Goal: Complete application form

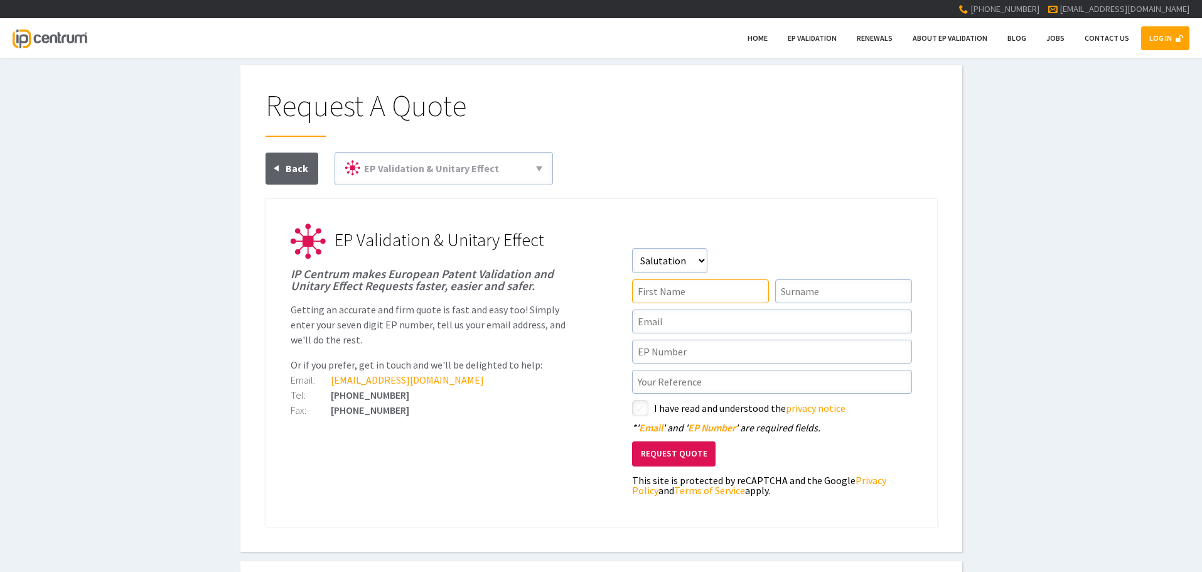
drag, startPoint x: 722, startPoint y: 284, endPoint x: 727, endPoint y: 296, distance: 13.2
click at [594, 247] on input"] "text" at bounding box center [700, 291] width 137 height 24
type input"] "Liza"
type input"] "Wilson"
type input"] "[EMAIL_ADDRESS][DOMAIN_NAME]"
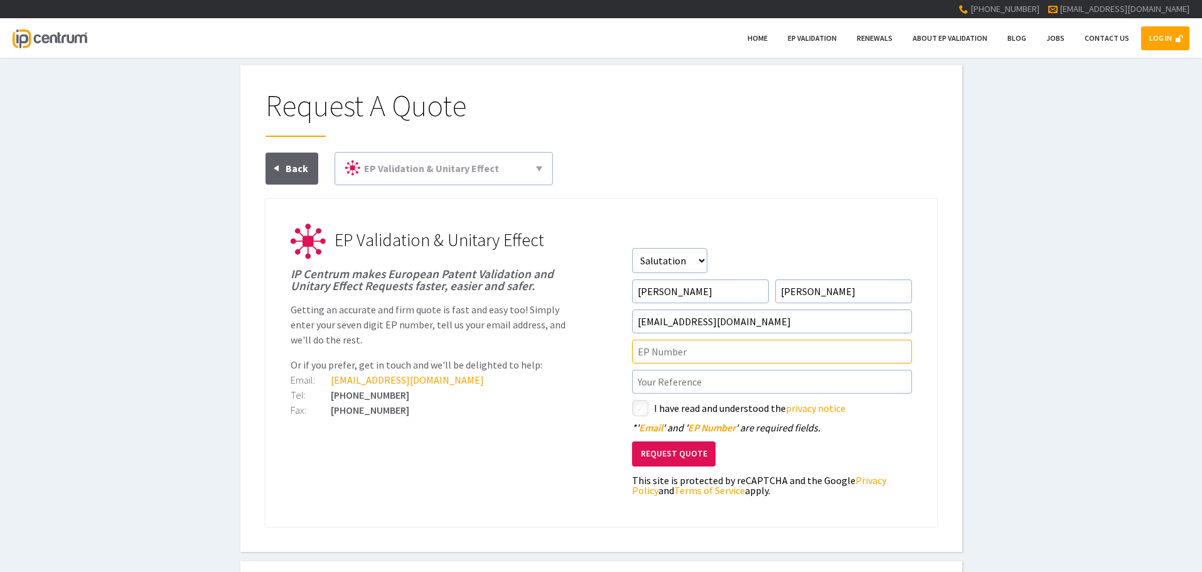
click at [594, 247] on input"] "text" at bounding box center [772, 352] width 280 height 24
paste input"] "3471789"
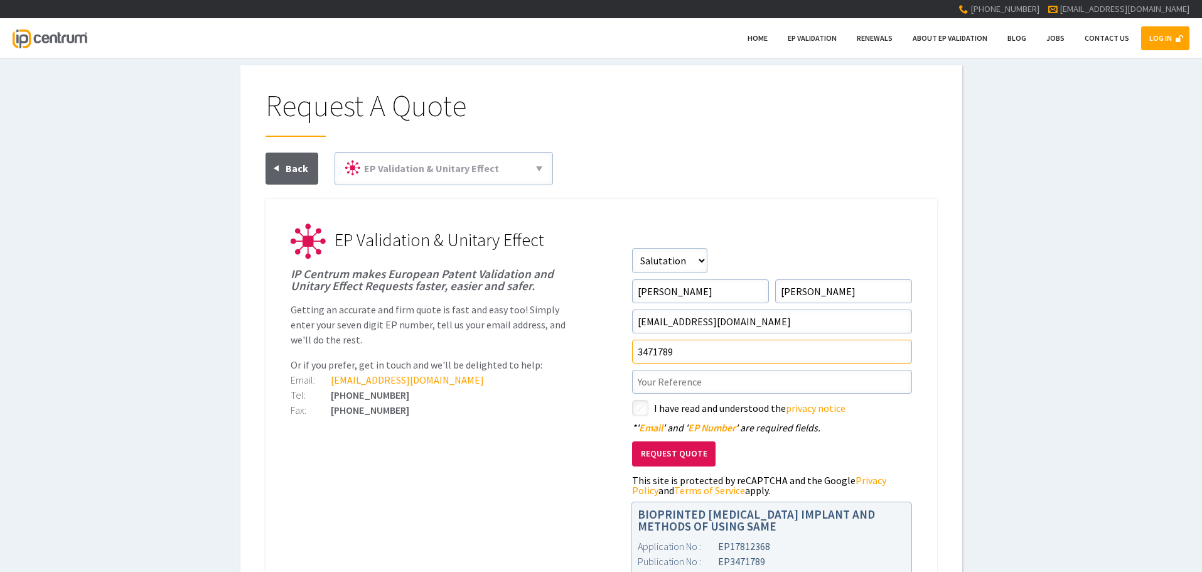
type input"] "3471789"
click at [581, 247] on ul "EP Validation & Unitary Effect IP Centrum makes European Patent Validation and …" at bounding box center [601, 415] width 672 height 432
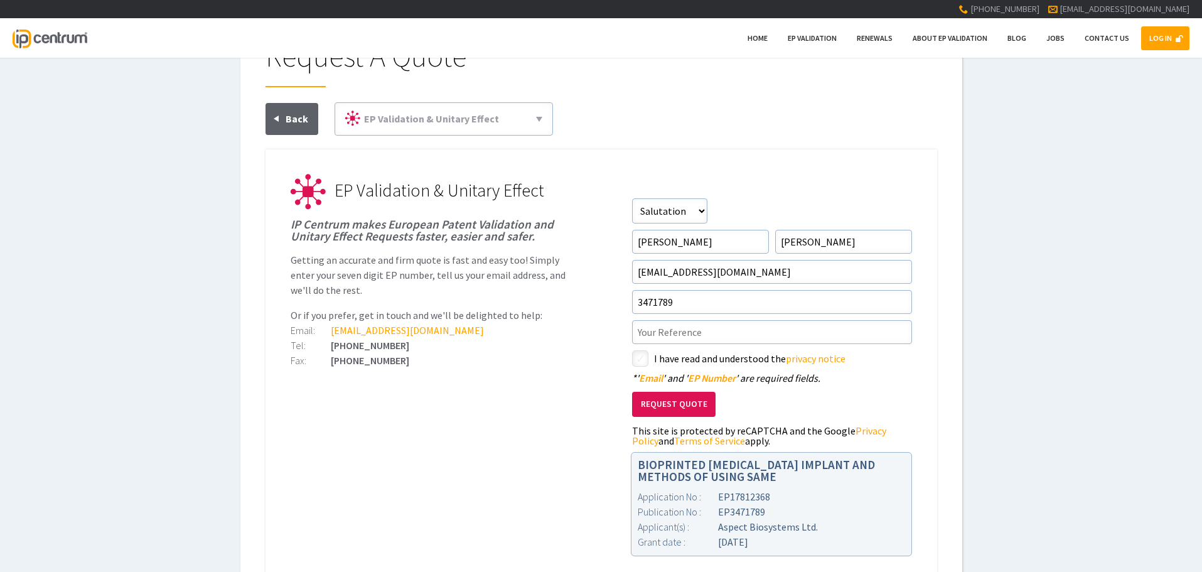
scroll to position [126, 0]
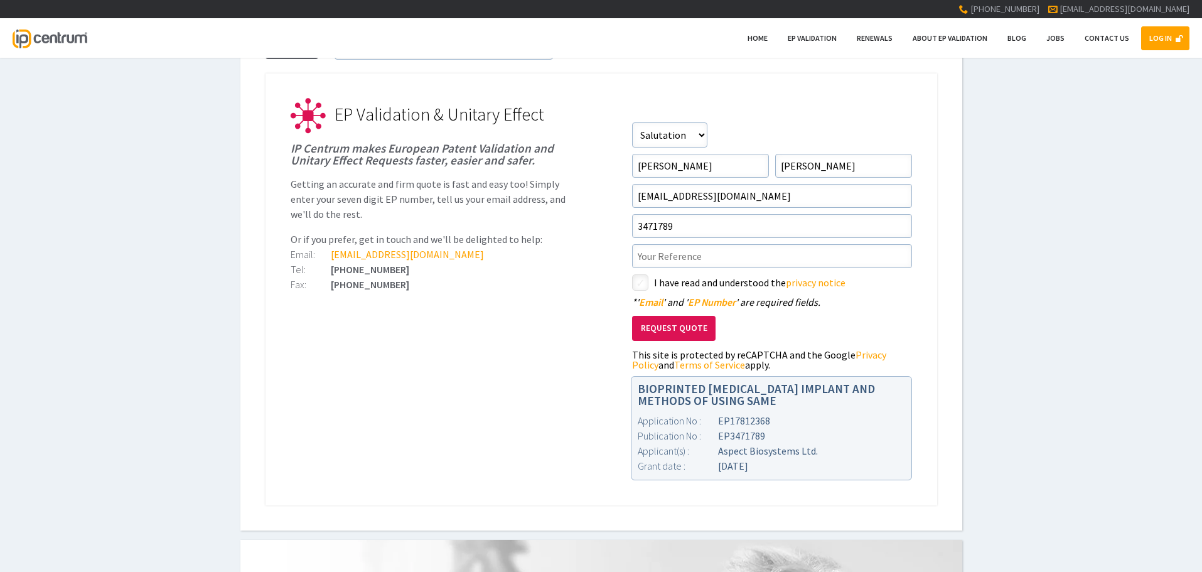
click at [594, 247] on input"] "checkbox" at bounding box center [641, 283] width 15 height 15
checkbox input"] "true"
click at [594, 247] on input"] "text" at bounding box center [772, 256] width 280 height 24
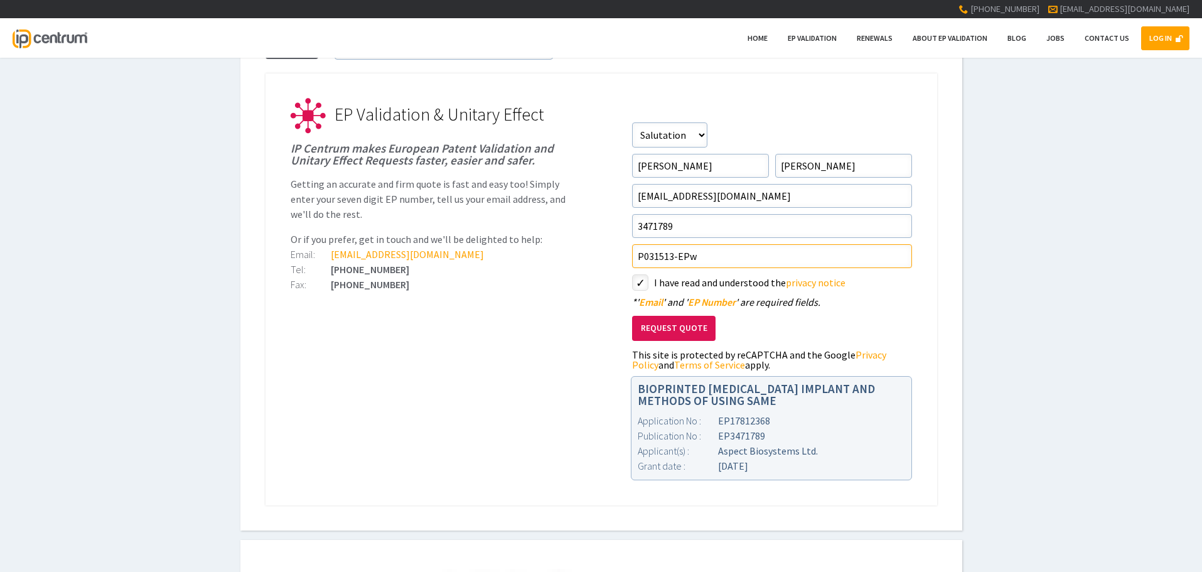
type input"] "P031513-EPw"
click at [594, 247] on button "Request Quote" at bounding box center [673, 329] width 83 height 26
